Goal: Check status

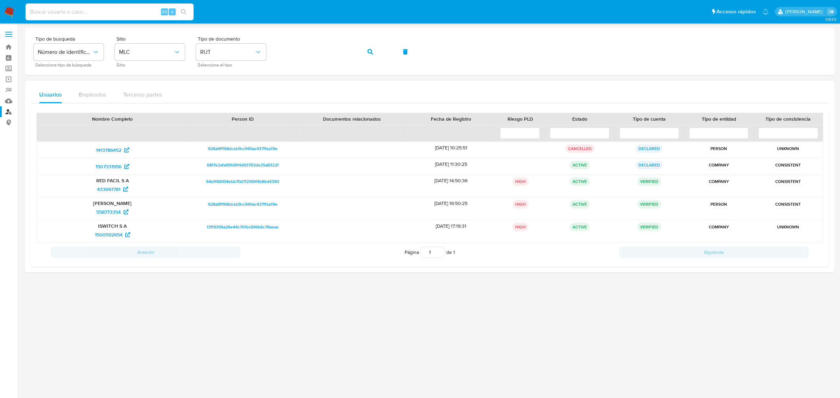
click at [103, 13] on input at bounding box center [110, 11] width 168 height 9
paste input "7xhKLBHVgUIT2rSYoYBxUJ1O"
type input "7xhKLBHVgUIT2rSYoYBxUJ1O"
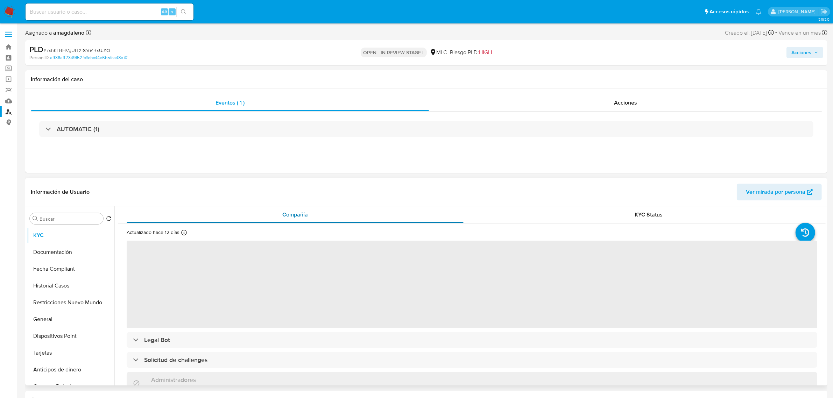
select select "10"
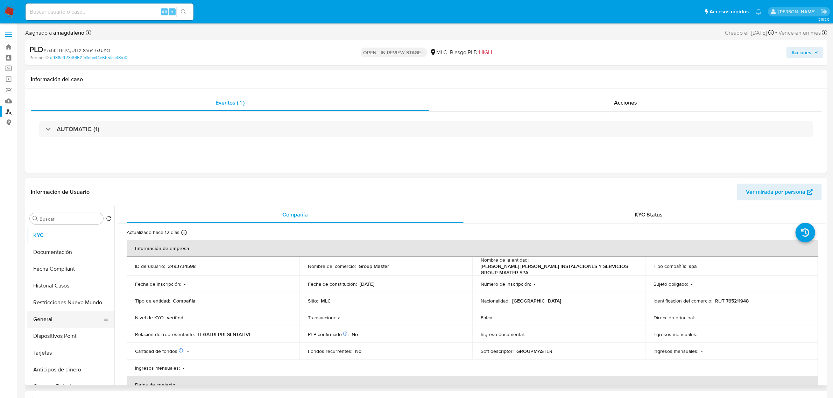
click at [67, 322] on button "General" at bounding box center [68, 319] width 82 height 17
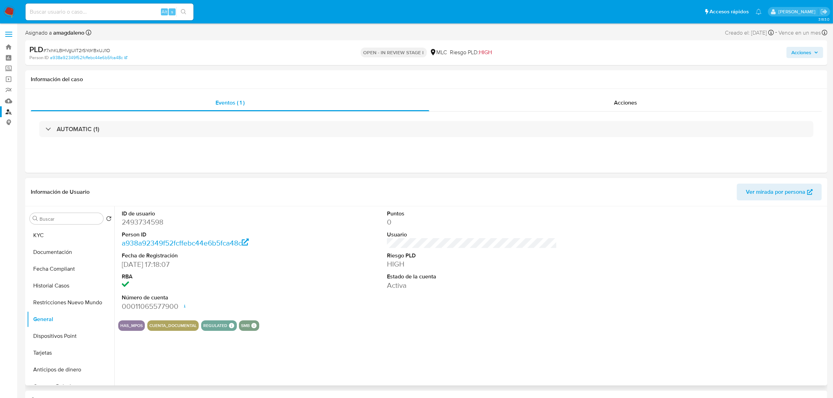
click at [390, 265] on dd "HIGH" at bounding box center [472, 264] width 170 height 10
